Goal: Obtain resource: Obtain resource

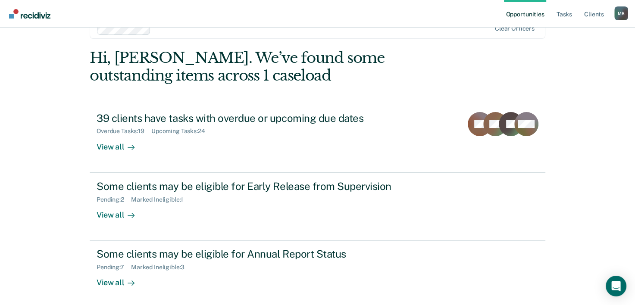
scroll to position [26, 0]
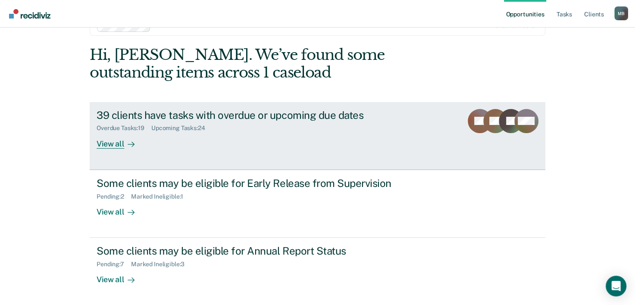
click at [152, 113] on div "39 clients have tasks with overdue or upcoming due dates" at bounding box center [248, 115] width 303 height 13
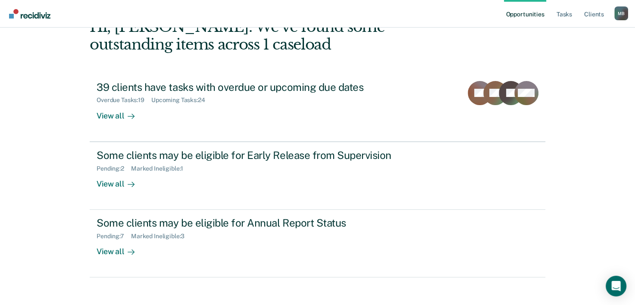
scroll to position [61, 0]
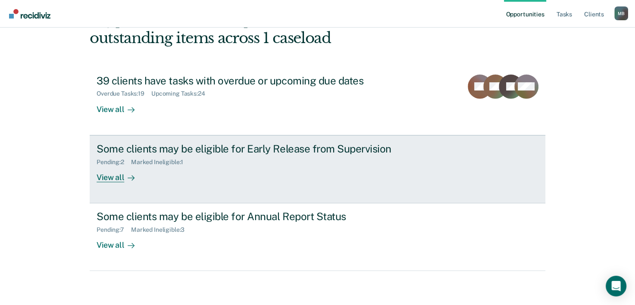
click at [143, 140] on link "Some clients may be eligible for Early Release from Supervision Pending : 2 Mar…" at bounding box center [318, 169] width 456 height 68
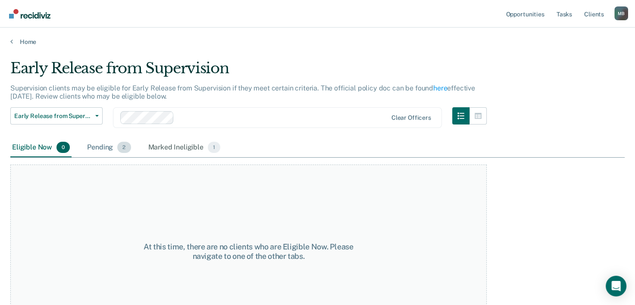
click at [106, 148] on div "Pending 2" at bounding box center [108, 147] width 47 height 19
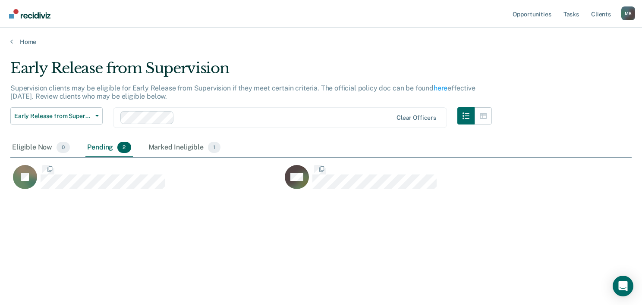
scroll to position [174, 614]
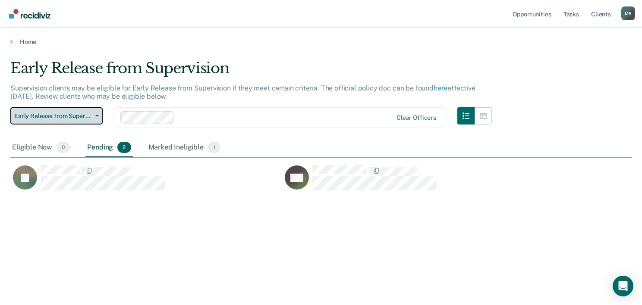
click at [66, 119] on button "Early Release from Supervision" at bounding box center [56, 115] width 92 height 17
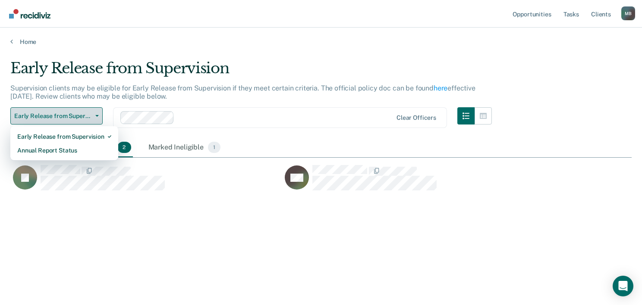
click at [67, 117] on span "Early Release from Supervision" at bounding box center [53, 116] width 78 height 7
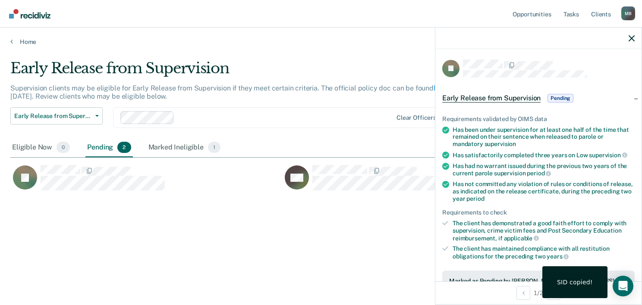
click at [554, 97] on span "Pending" at bounding box center [560, 98] width 26 height 9
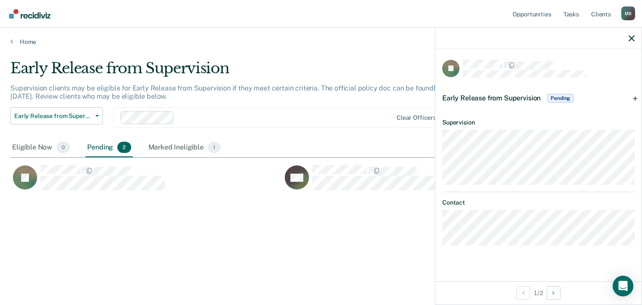
click at [553, 97] on span "Pending" at bounding box center [560, 98] width 26 height 9
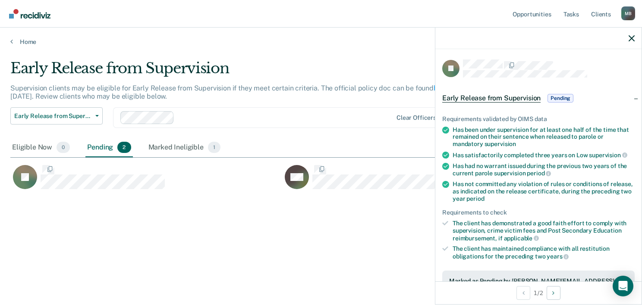
click at [553, 98] on span "Pending" at bounding box center [560, 98] width 26 height 9
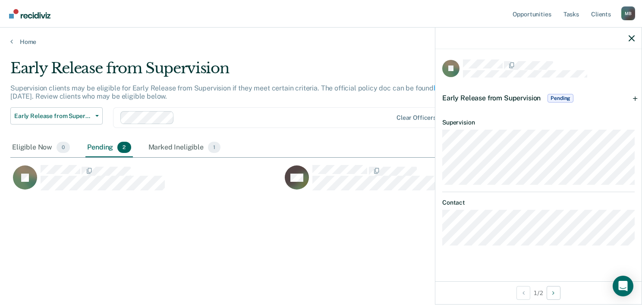
click at [546, 101] on div "Early Release from Supervision Pending" at bounding box center [508, 98] width 133 height 14
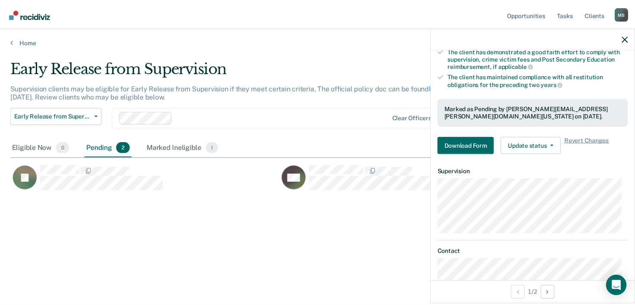
scroll to position [200, 0]
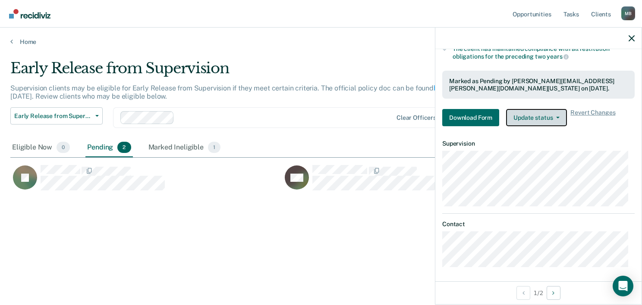
click at [548, 121] on button "Update status" at bounding box center [536, 117] width 61 height 17
drag, startPoint x: 630, startPoint y: 160, endPoint x: 628, endPoint y: 43, distance: 117.4
click at [628, 43] on div at bounding box center [538, 39] width 206 height 22
click at [630, 38] on icon "button" at bounding box center [632, 38] width 6 height 6
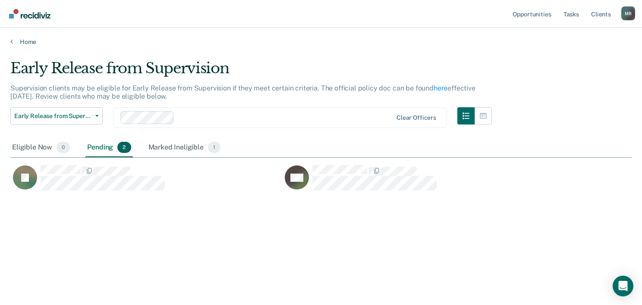
click at [463, 244] on div "Early Release from Supervision Supervision clients may be eligible for Early Re…" at bounding box center [320, 164] width 621 height 209
click at [14, 15] on img "Go to Recidiviz Home" at bounding box center [29, 13] width 41 height 9
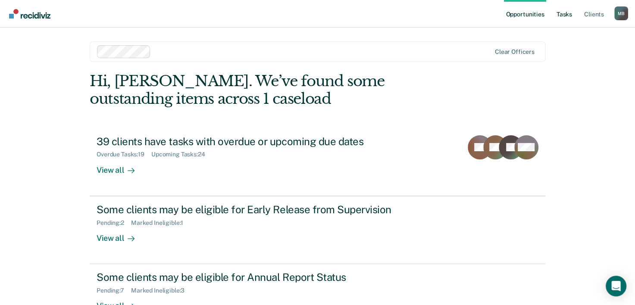
click at [566, 16] on link "Tasks" at bounding box center [564, 14] width 19 height 28
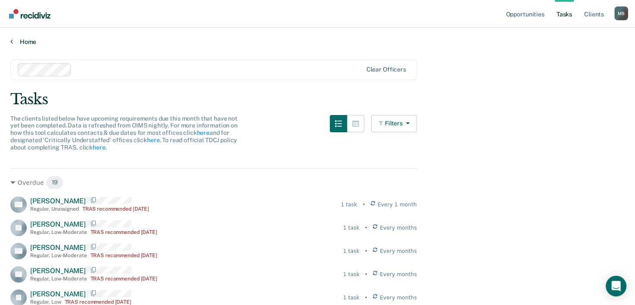
click at [28, 42] on link "Home" at bounding box center [317, 42] width 615 height 8
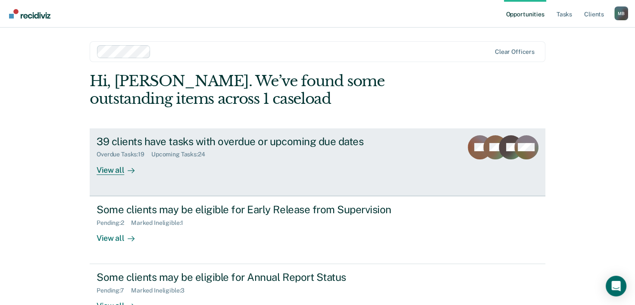
click at [118, 174] on div "View all" at bounding box center [121, 166] width 48 height 17
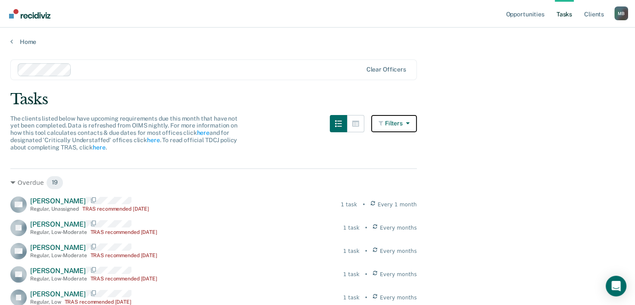
click at [410, 124] on icon "button" at bounding box center [406, 123] width 7 height 6
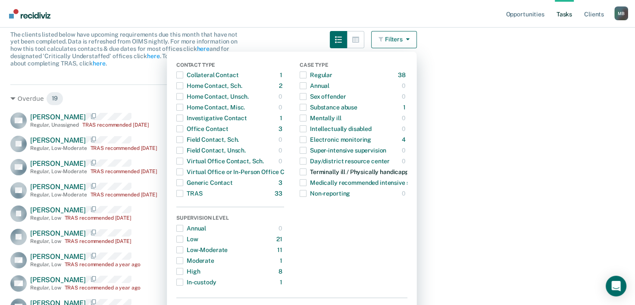
scroll to position [86, 0]
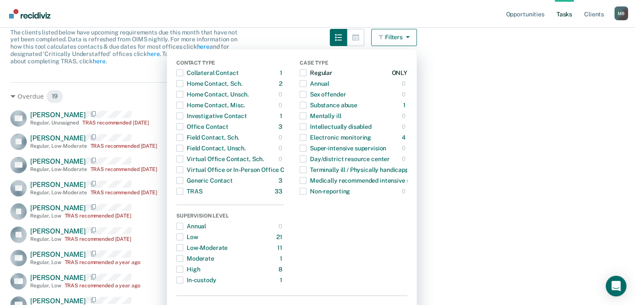
click at [307, 75] on span "button" at bounding box center [303, 72] width 7 height 7
click at [307, 138] on span "button" at bounding box center [303, 137] width 7 height 7
click at [307, 116] on span "button" at bounding box center [303, 116] width 7 height 7
click at [307, 118] on span "button" at bounding box center [303, 116] width 7 height 7
click at [183, 177] on span "button" at bounding box center [179, 180] width 7 height 7
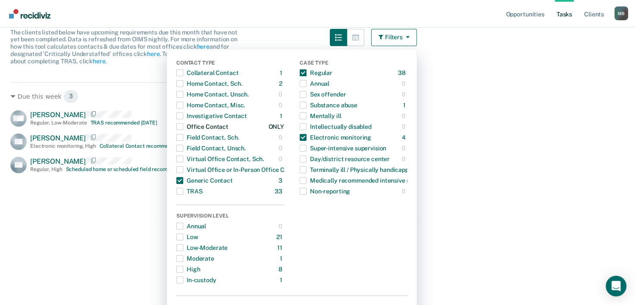
click at [183, 128] on span "button" at bounding box center [179, 126] width 7 height 7
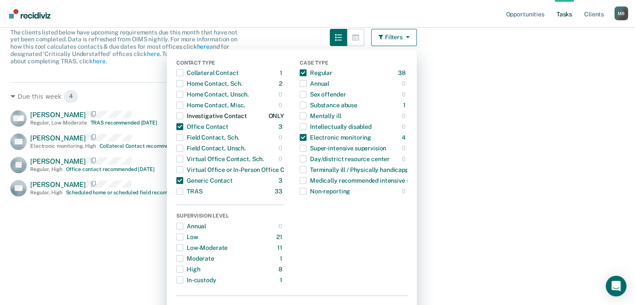
click at [183, 115] on span "button" at bounding box center [179, 116] width 7 height 7
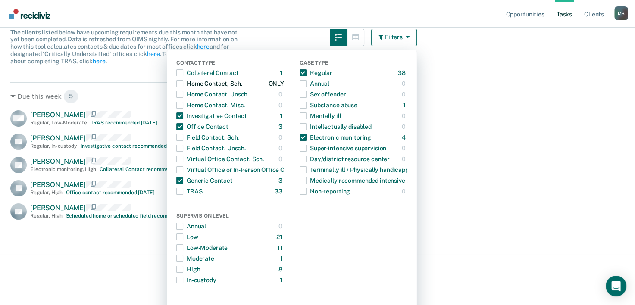
click at [183, 82] on span "button" at bounding box center [179, 83] width 7 height 7
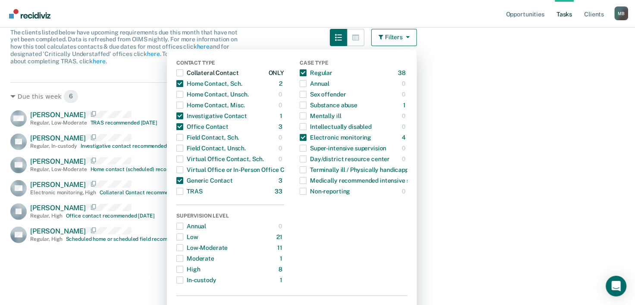
click at [182, 72] on span "button" at bounding box center [179, 72] width 7 height 7
click at [522, 135] on main "Clear officers Tasks The clients listed below have upcoming requirements due th…" at bounding box center [317, 117] width 635 height 316
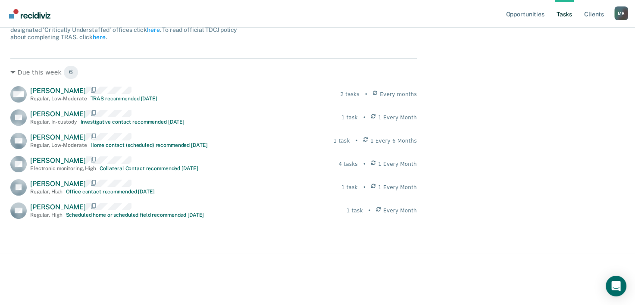
scroll to position [130, 0]
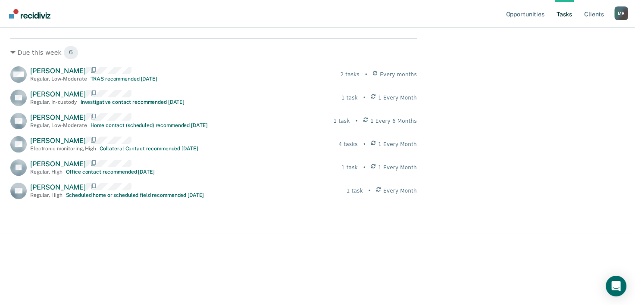
click at [227, 91] on div "RL Robert Leblanc Regular , In-custody Investigative contact recommended today …" at bounding box center [213, 98] width 407 height 16
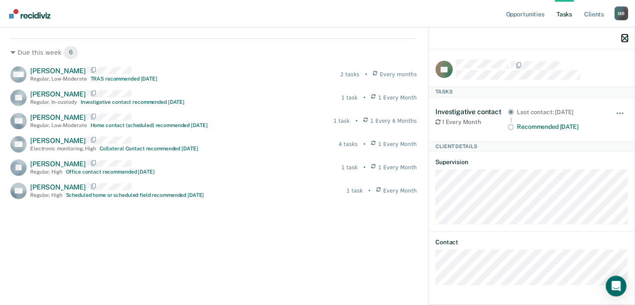
click at [626, 38] on icon "button" at bounding box center [625, 38] width 6 height 6
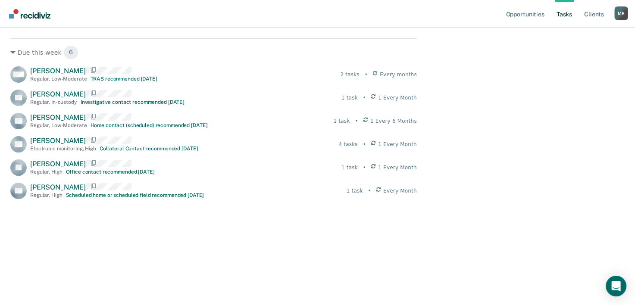
click at [31, 98] on span "[PERSON_NAME]" at bounding box center [58, 94] width 56 height 8
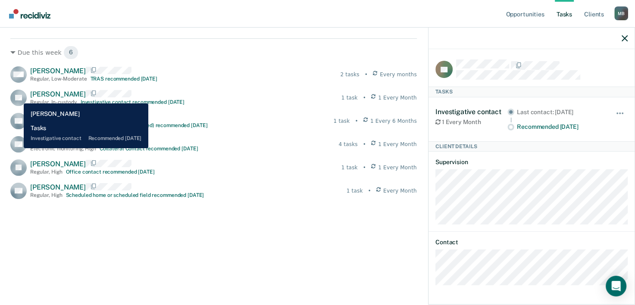
click at [194, 102] on div "RL Robert Leblanc Regular , In-custody Investigative contact recommended today …" at bounding box center [213, 98] width 407 height 16
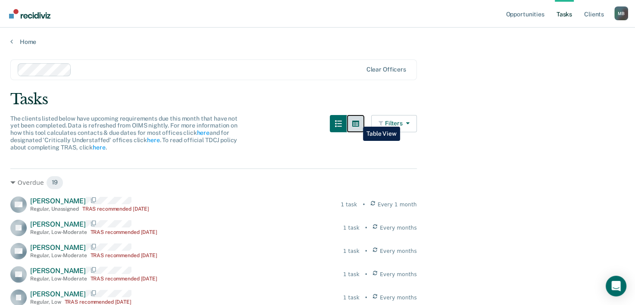
click at [357, 120] on icon "button" at bounding box center [355, 123] width 7 height 7
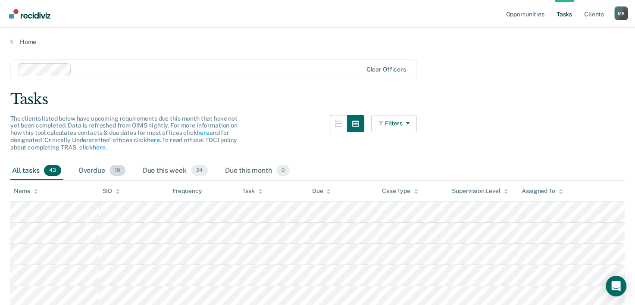
click at [105, 165] on div "Overdue 19" at bounding box center [102, 171] width 50 height 19
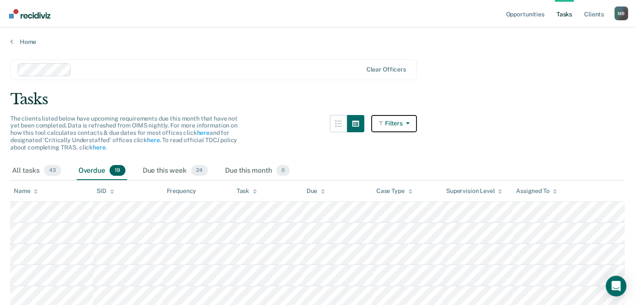
click at [400, 121] on button "Filters" at bounding box center [394, 123] width 46 height 17
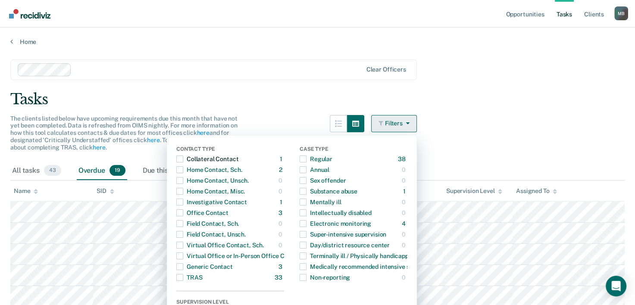
scroll to position [1, 0]
click at [385, 121] on icon "button" at bounding box center [382, 123] width 6 height 6
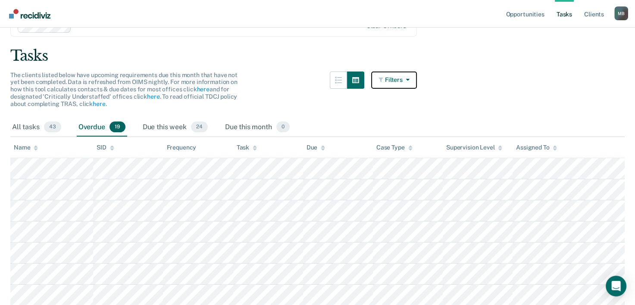
scroll to position [42, 0]
click at [397, 87] on button "Filters" at bounding box center [394, 81] width 46 height 17
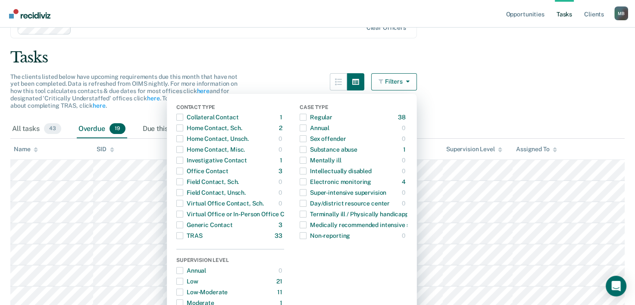
click at [178, 230] on div "Contact Type Collateral Contact 1 ONLY Home Contact, Sch. 2 ONLY Home Contact, …" at bounding box center [292, 231] width 250 height 275
click at [183, 236] on span "button" at bounding box center [179, 236] width 7 height 7
click at [183, 235] on span "button" at bounding box center [179, 236] width 7 height 7
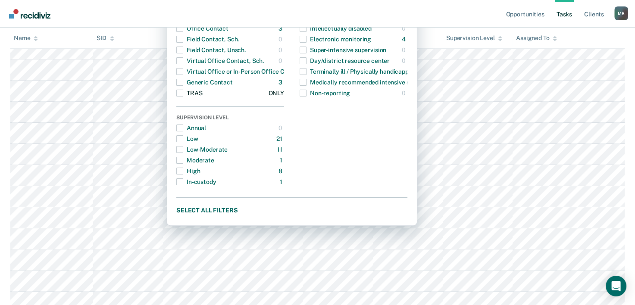
scroll to position [185, 0]
click at [222, 207] on button "Select all filters" at bounding box center [291, 210] width 231 height 11
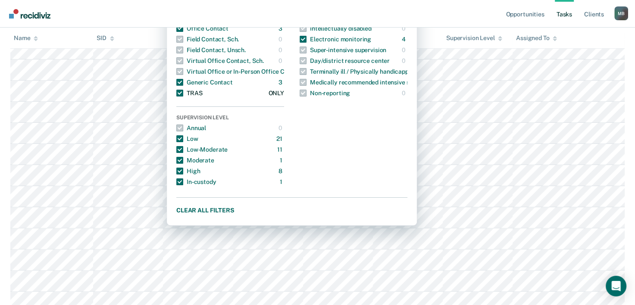
click at [183, 92] on span "button" at bounding box center [179, 93] width 7 height 7
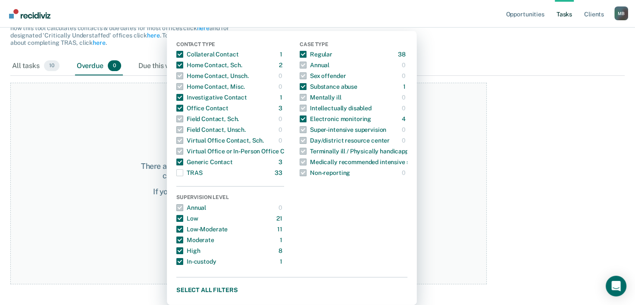
click at [126, 174] on div "There are no overdue contacts or assessments for the selected caseload. Please …" at bounding box center [248, 184] width 477 height 202
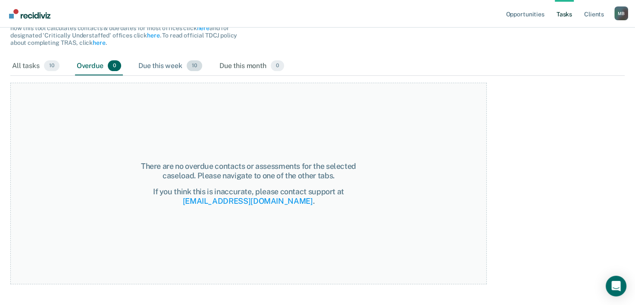
click at [178, 67] on div "Due this week 10" at bounding box center [170, 66] width 67 height 19
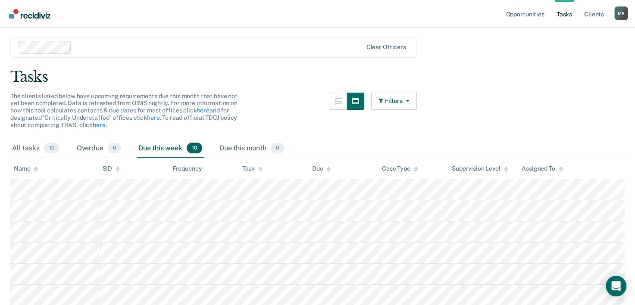
scroll to position [20, 0]
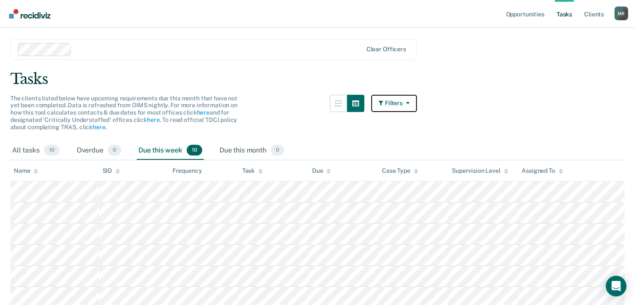
click at [410, 102] on icon "button" at bounding box center [406, 103] width 7 height 6
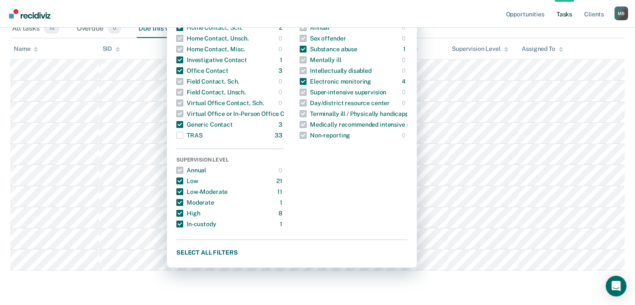
scroll to position [150, 0]
click at [231, 247] on button "Select all filters" at bounding box center [291, 252] width 231 height 11
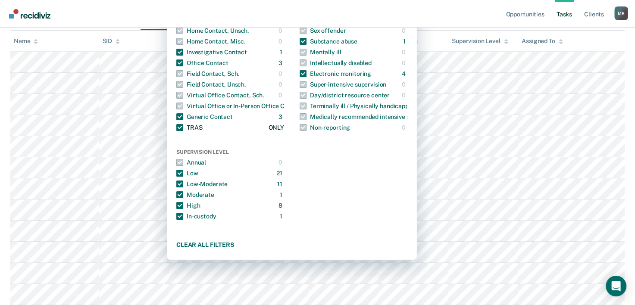
click at [183, 127] on span "button" at bounding box center [179, 127] width 7 height 7
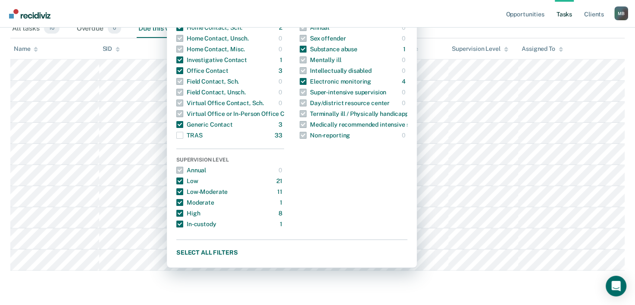
click at [370, 289] on main "Clear officers Tasks The clients listed below have upcoming requirements due th…" at bounding box center [317, 103] width 635 height 400
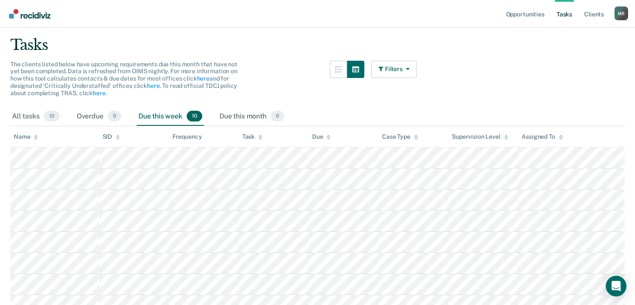
scroll to position [52, 0]
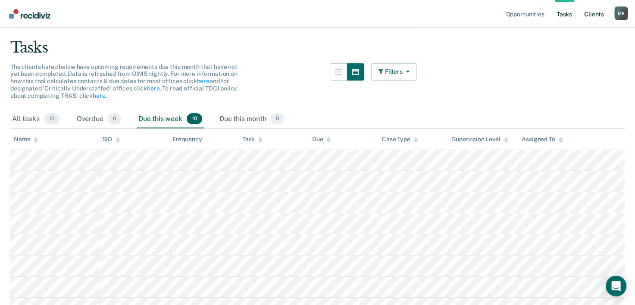
click at [595, 25] on link "Client s" at bounding box center [594, 14] width 23 height 28
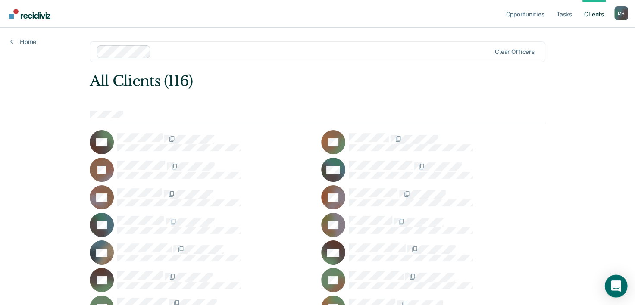
click at [617, 288] on icon "Open Intercom Messenger" at bounding box center [616, 286] width 10 height 11
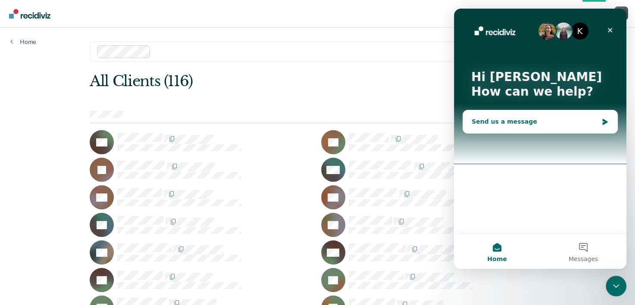
click at [526, 126] on div "Send us a message" at bounding box center [540, 121] width 154 height 23
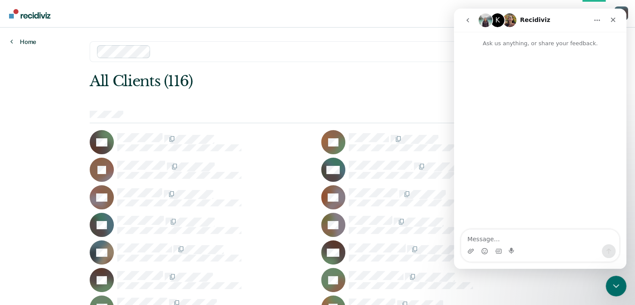
click at [11, 41] on icon at bounding box center [11, 41] width 3 height 7
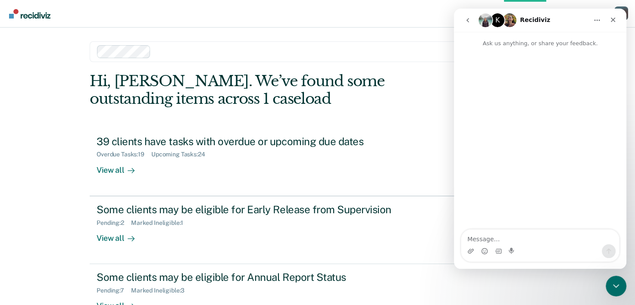
click at [617, 275] on div "Opportunities Tasks Client s [PERSON_NAME] M B Profile How it works Log Out Cle…" at bounding box center [317, 183] width 635 height 367
click at [617, 295] on div "Close Intercom Messenger" at bounding box center [615, 285] width 21 height 21
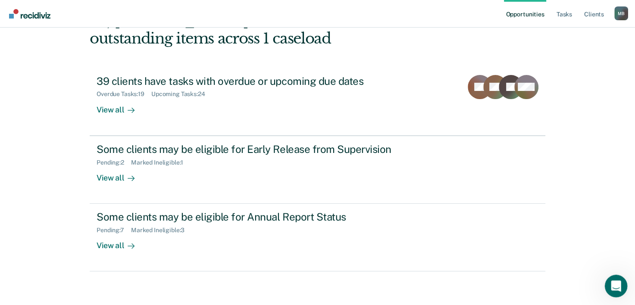
scroll to position [61, 0]
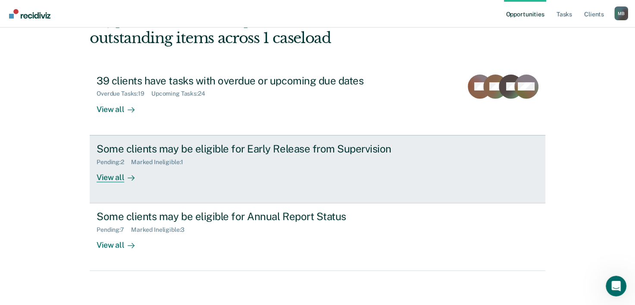
click at [111, 180] on div "View all" at bounding box center [121, 174] width 48 height 17
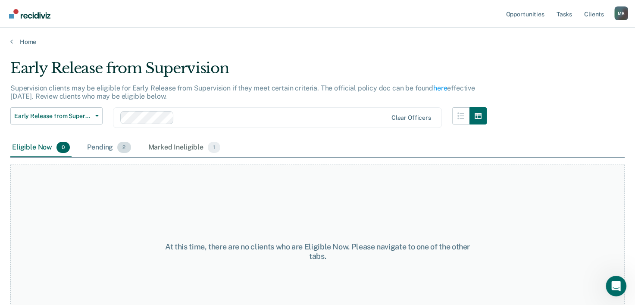
click at [109, 151] on div "Pending 2" at bounding box center [108, 147] width 47 height 19
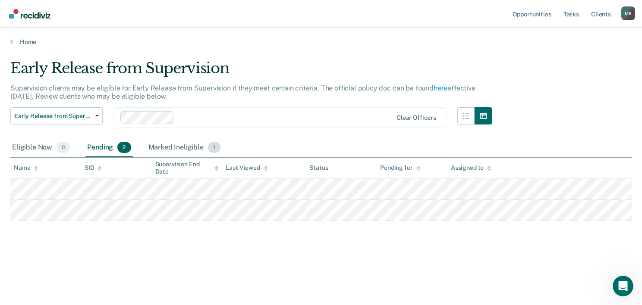
click at [189, 148] on div "Marked Ineligible 1" at bounding box center [185, 147] width 76 height 19
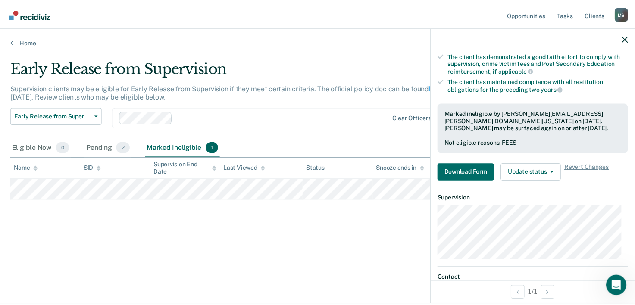
scroll to position [167, 0]
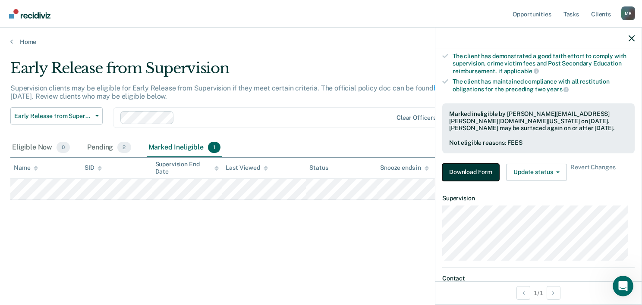
click at [466, 171] on button "Download Form" at bounding box center [470, 172] width 57 height 17
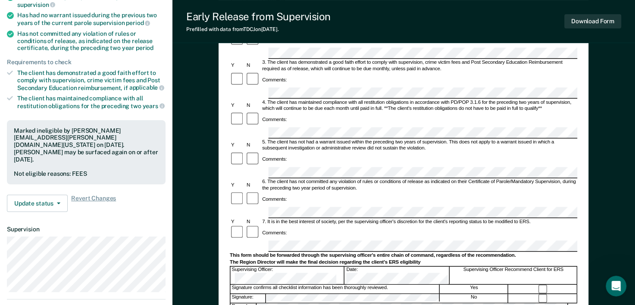
scroll to position [217, 0]
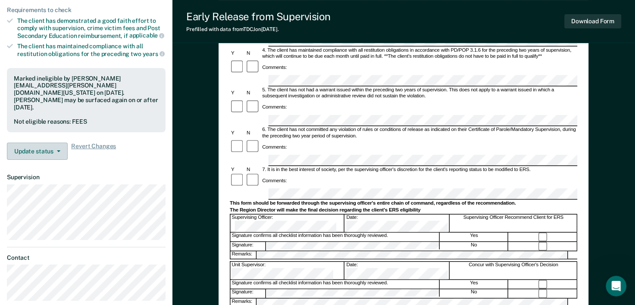
click at [52, 143] on button "Update status" at bounding box center [37, 151] width 61 height 17
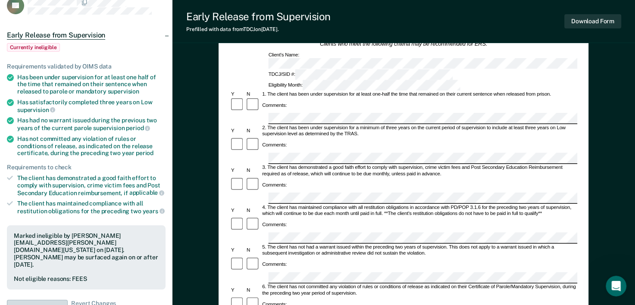
scroll to position [0, 0]
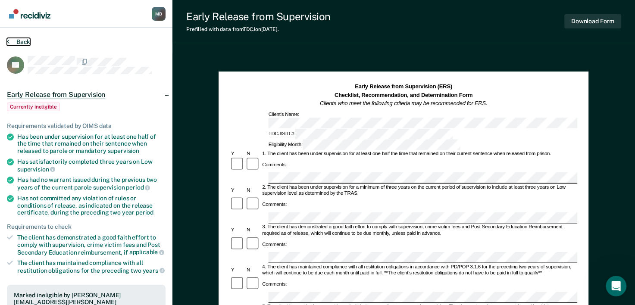
click at [8, 43] on icon at bounding box center [8, 41] width 3 height 7
